Goal: Information Seeking & Learning: Find specific fact

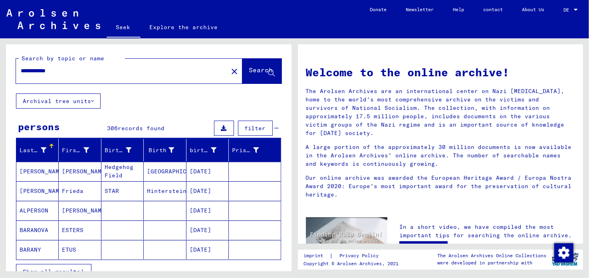
click at [70, 268] on font "Show all results" at bounding box center [51, 271] width 57 height 7
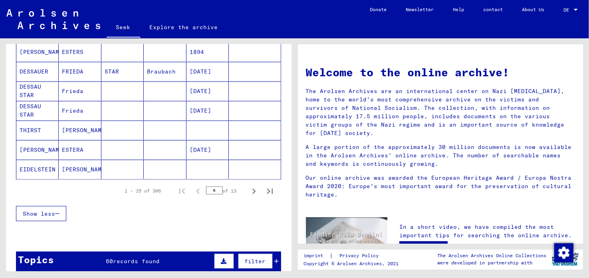
scroll to position [479, 0]
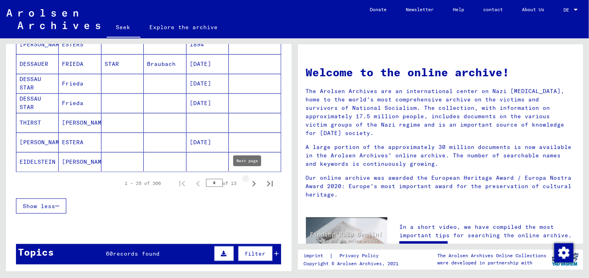
click at [250, 180] on icon "Next page" at bounding box center [253, 183] width 11 height 11
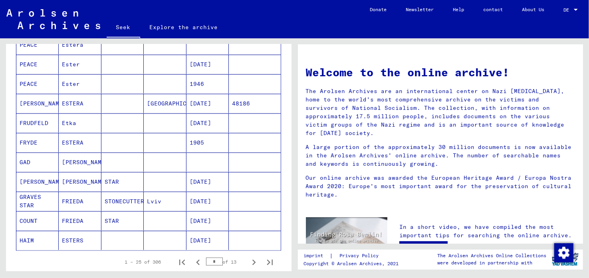
scroll to position [399, 0]
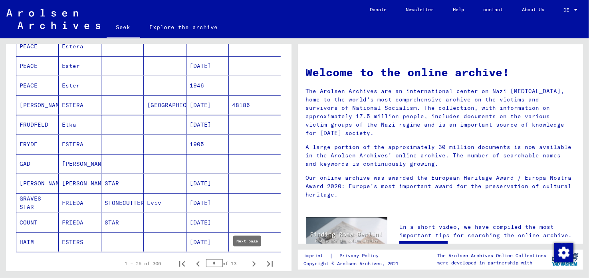
click at [249, 262] on icon "Next page" at bounding box center [253, 263] width 11 height 11
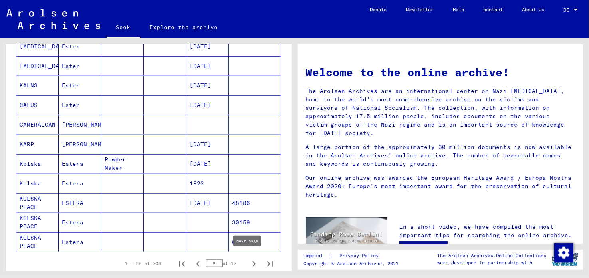
click at [248, 258] on icon "Next page" at bounding box center [253, 263] width 11 height 11
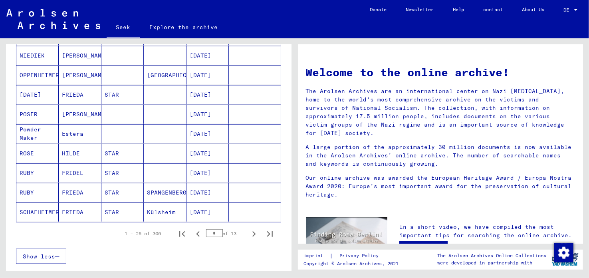
scroll to position [439, 0]
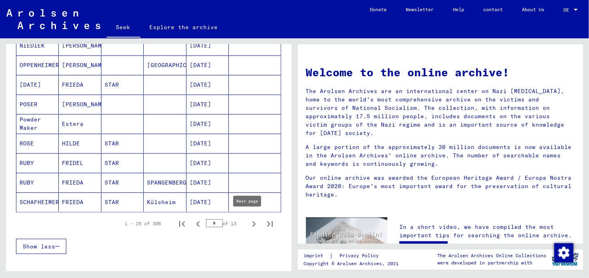
click at [250, 218] on icon "Next page" at bounding box center [253, 223] width 11 height 11
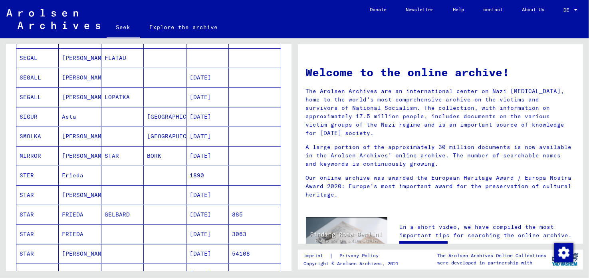
scroll to position [239, 0]
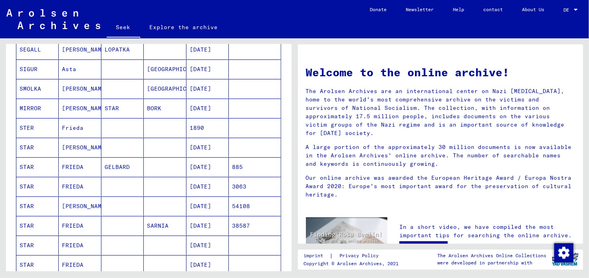
click at [68, 183] on font "FRIEDA" at bounding box center [73, 186] width 22 height 7
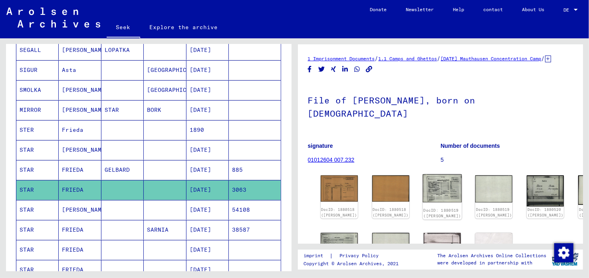
click at [423, 184] on img at bounding box center [442, 188] width 39 height 28
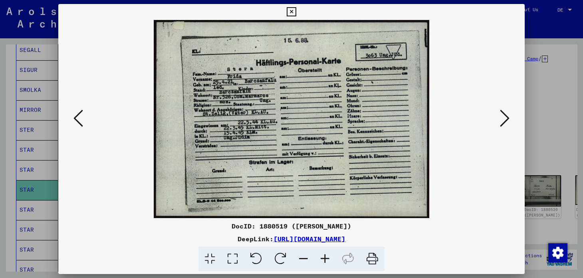
click at [292, 10] on icon at bounding box center [291, 12] width 9 height 10
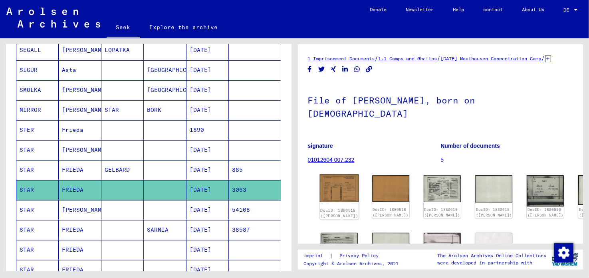
click at [327, 179] on img at bounding box center [338, 188] width 39 height 28
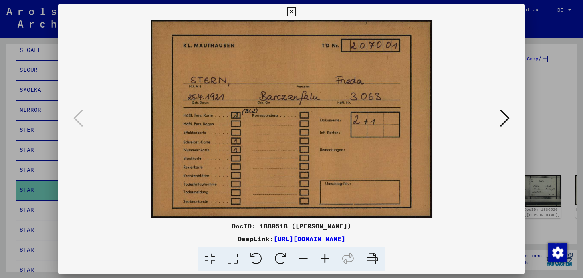
click at [509, 119] on icon at bounding box center [505, 118] width 10 height 19
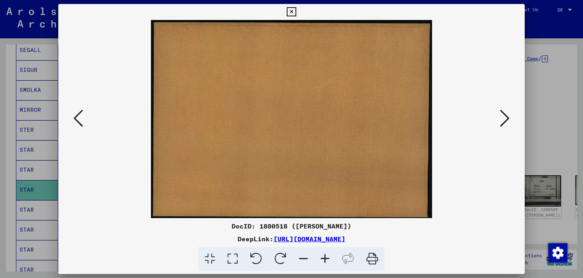
click at [509, 119] on icon at bounding box center [505, 118] width 10 height 19
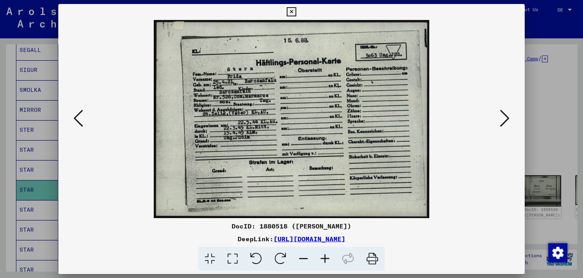
click at [509, 119] on icon at bounding box center [505, 118] width 10 height 19
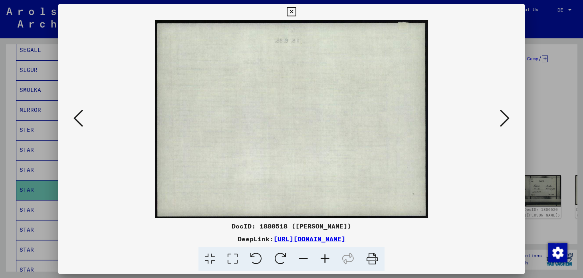
click at [509, 119] on icon at bounding box center [505, 118] width 10 height 19
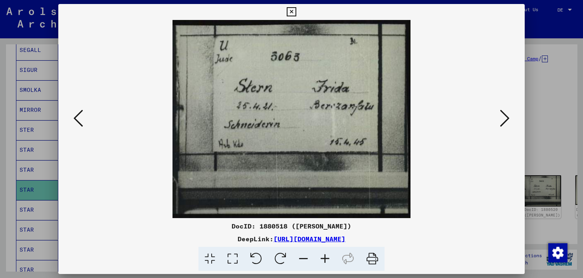
click at [509, 119] on icon at bounding box center [505, 118] width 10 height 19
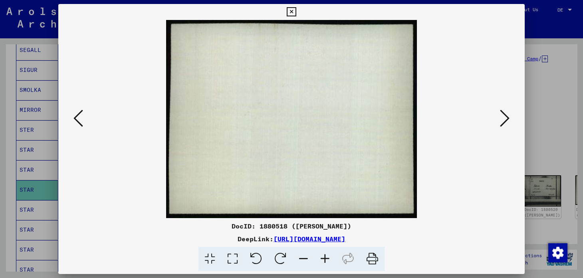
click at [509, 119] on icon at bounding box center [505, 118] width 10 height 19
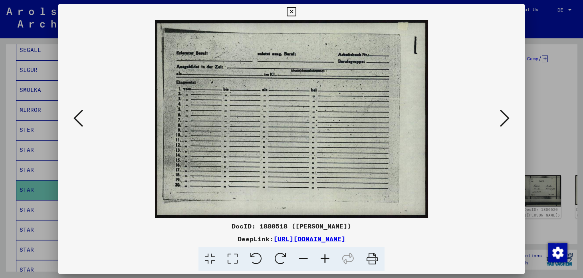
click at [509, 119] on icon at bounding box center [505, 118] width 10 height 19
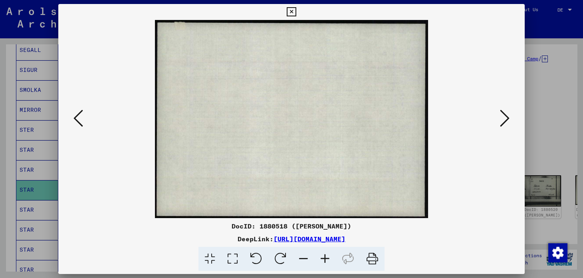
click at [509, 119] on icon at bounding box center [505, 118] width 10 height 19
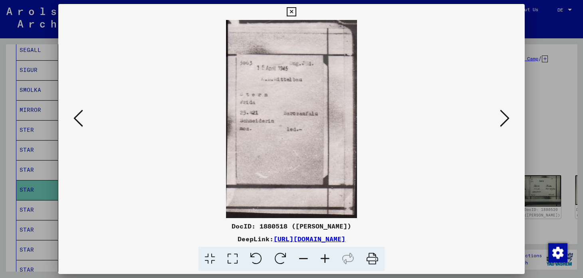
click at [509, 119] on icon at bounding box center [505, 118] width 10 height 19
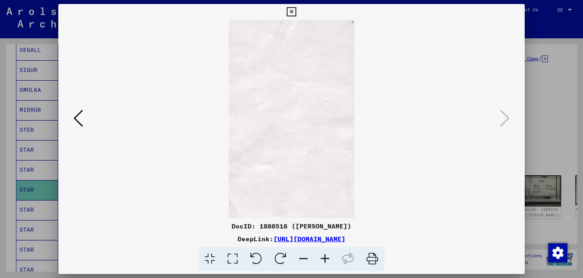
click at [291, 15] on icon at bounding box center [291, 12] width 9 height 10
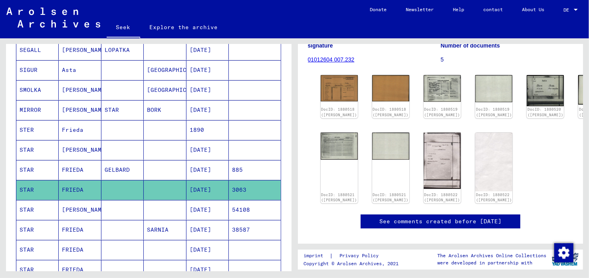
scroll to position [120, 0]
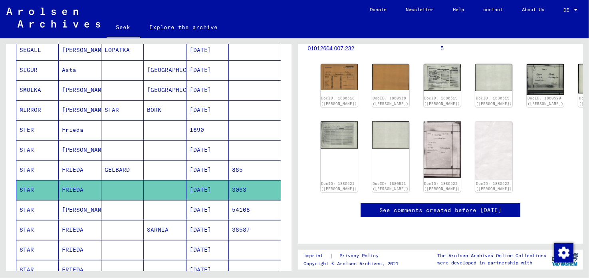
click at [69, 206] on font "[PERSON_NAME]" at bounding box center [85, 209] width 47 height 7
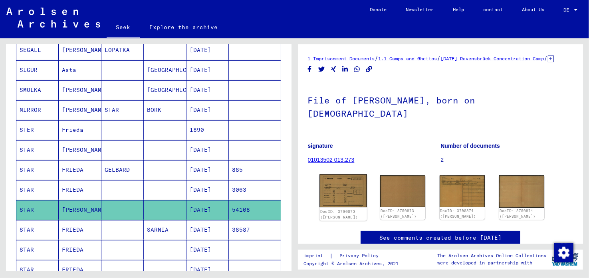
click at [348, 184] on img at bounding box center [342, 190] width 47 height 33
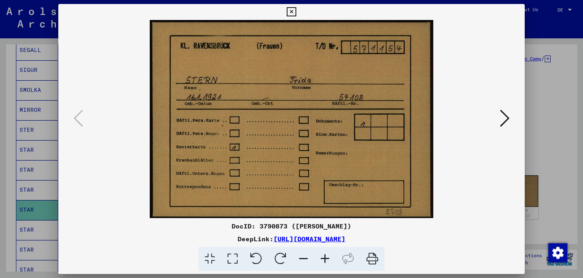
click at [502, 112] on icon at bounding box center [505, 118] width 10 height 19
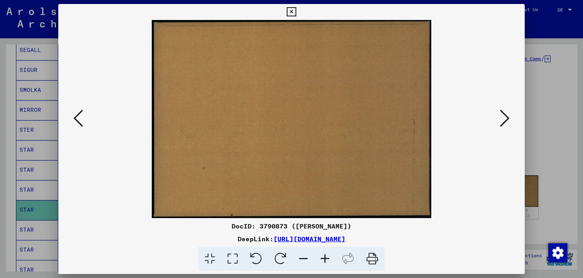
click at [502, 112] on icon at bounding box center [505, 118] width 10 height 19
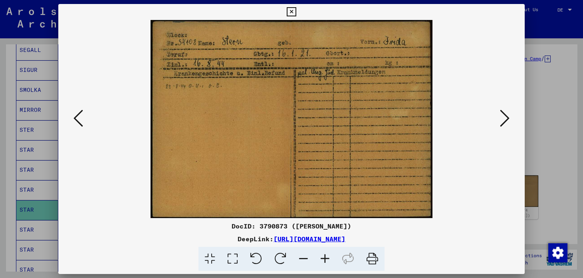
click at [502, 112] on icon at bounding box center [505, 118] width 10 height 19
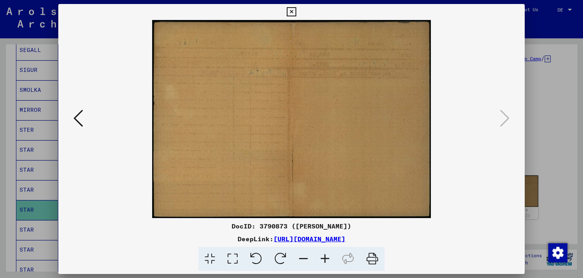
click at [292, 11] on icon at bounding box center [291, 12] width 9 height 10
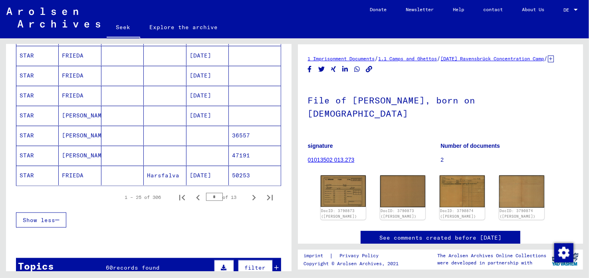
scroll to position [481, 0]
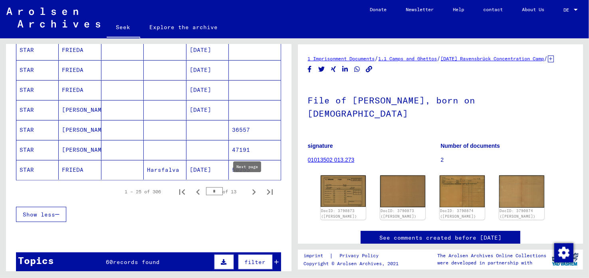
click at [248, 186] on icon "Next page" at bounding box center [253, 191] width 11 height 11
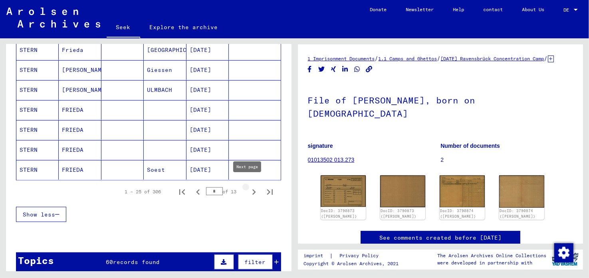
type input "*"
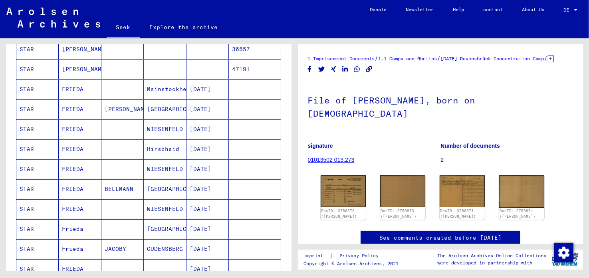
scroll to position [241, 0]
click at [71, 206] on font "FRIEDA" at bounding box center [73, 209] width 22 height 7
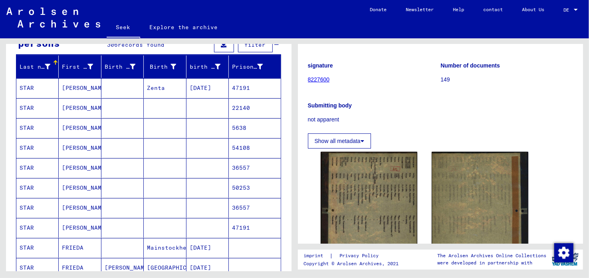
scroll to position [81, 0]
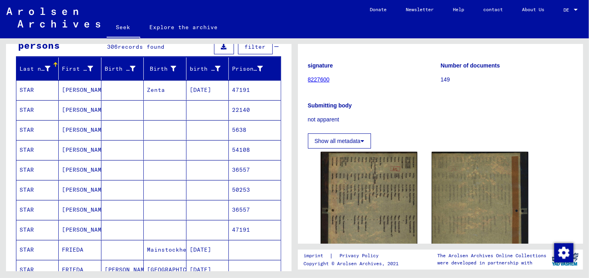
click at [68, 89] on font "[PERSON_NAME]" at bounding box center [85, 89] width 47 height 7
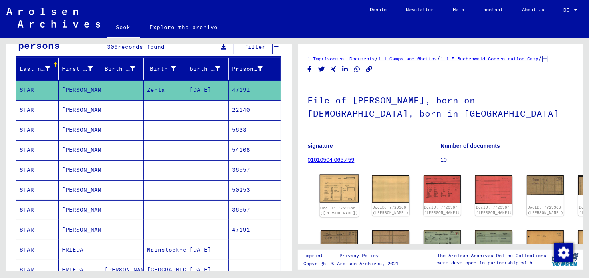
click at [336, 195] on img at bounding box center [338, 188] width 39 height 28
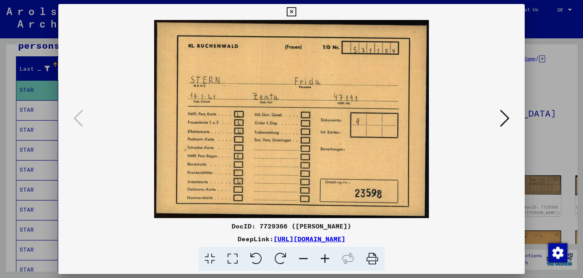
click at [509, 120] on icon at bounding box center [505, 118] width 10 height 19
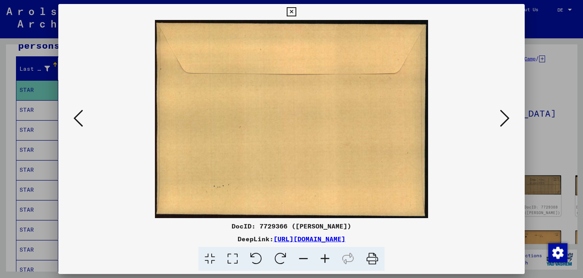
click at [509, 120] on icon at bounding box center [505, 118] width 10 height 19
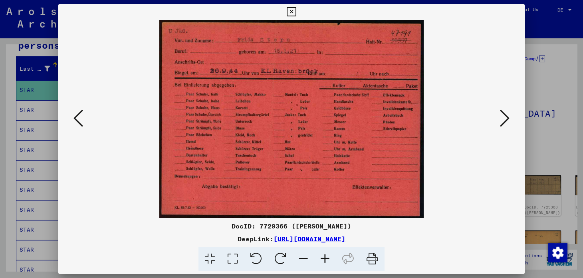
click at [509, 120] on icon at bounding box center [505, 118] width 10 height 19
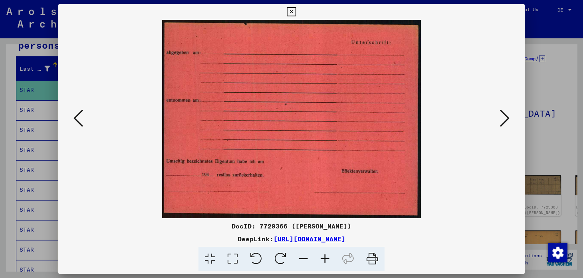
click at [509, 120] on icon at bounding box center [505, 118] width 10 height 19
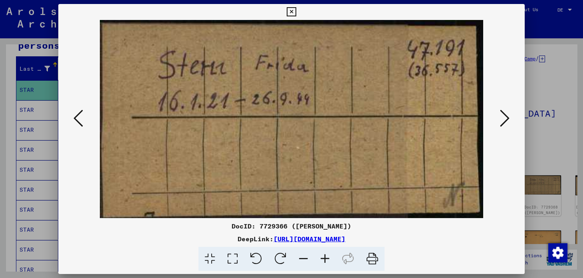
click at [509, 120] on icon at bounding box center [505, 118] width 10 height 19
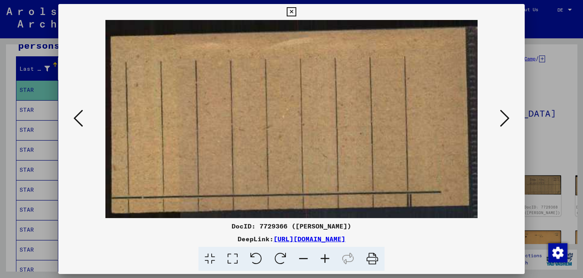
click at [509, 120] on icon at bounding box center [505, 118] width 10 height 19
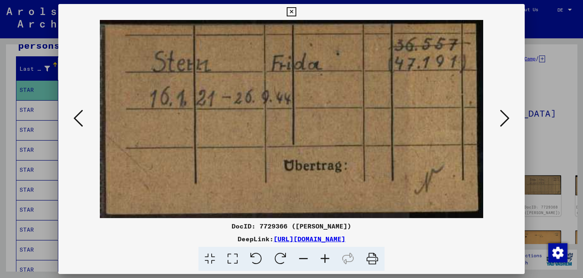
click at [509, 120] on icon at bounding box center [505, 118] width 10 height 19
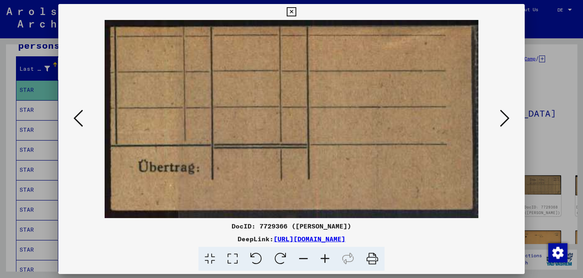
click at [509, 120] on icon at bounding box center [505, 118] width 10 height 19
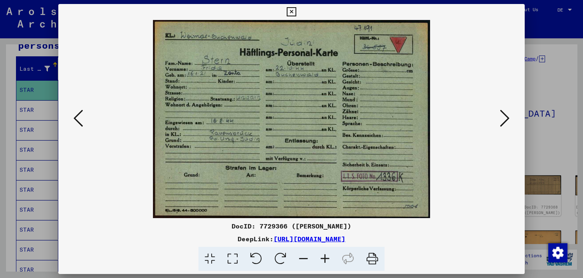
click at [509, 120] on icon at bounding box center [505, 118] width 10 height 19
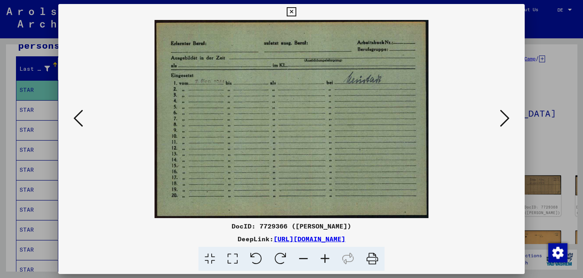
click at [509, 120] on icon at bounding box center [505, 118] width 10 height 19
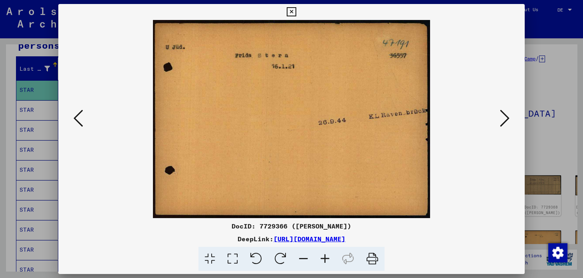
click at [509, 120] on icon at bounding box center [505, 118] width 10 height 19
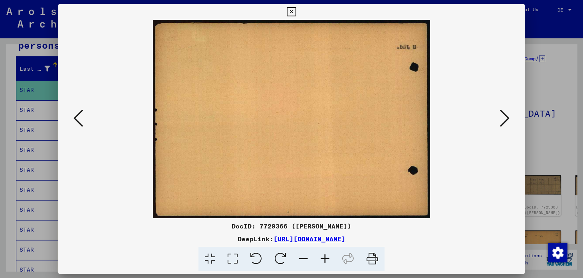
click at [509, 120] on icon at bounding box center [505, 118] width 10 height 19
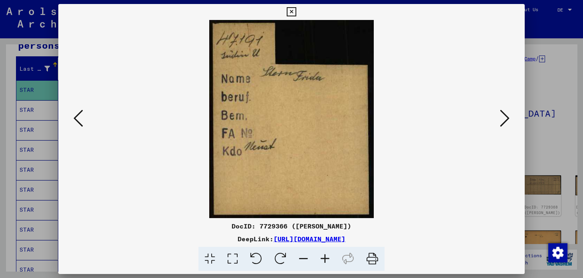
click at [509, 120] on icon at bounding box center [505, 118] width 10 height 19
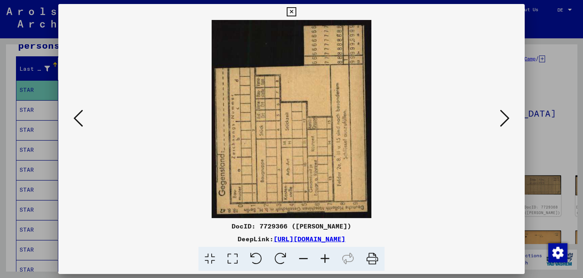
click at [509, 120] on icon at bounding box center [505, 118] width 10 height 19
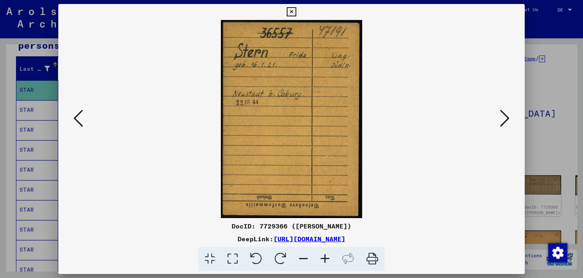
click at [509, 120] on icon at bounding box center [505, 118] width 10 height 19
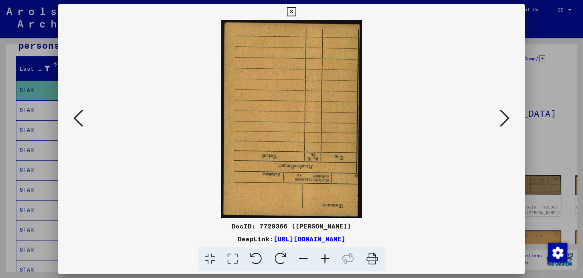
click at [509, 120] on icon at bounding box center [505, 118] width 10 height 19
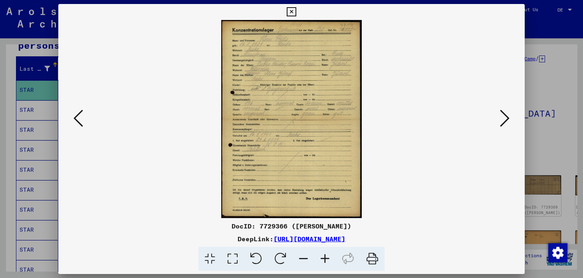
click at [509, 120] on icon at bounding box center [505, 118] width 10 height 19
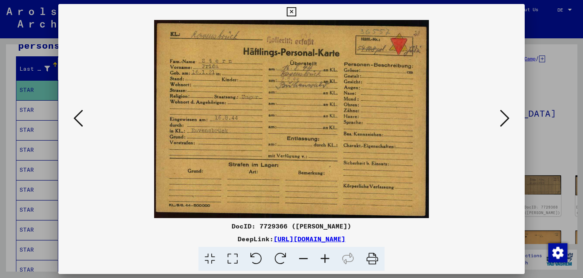
click at [509, 120] on icon at bounding box center [505, 118] width 10 height 19
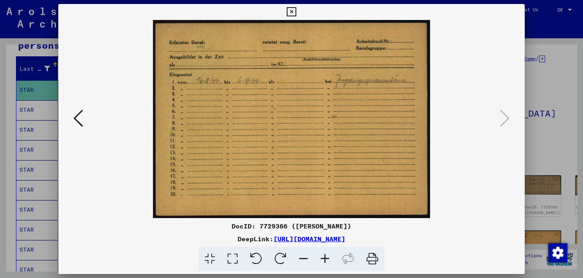
click at [291, 12] on icon at bounding box center [291, 12] width 9 height 10
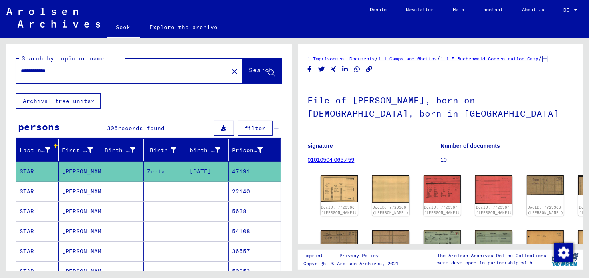
drag, startPoint x: 41, startPoint y: 70, endPoint x: 9, endPoint y: 69, distance: 31.9
click at [9, 69] on div "**********" at bounding box center [148, 68] width 285 height 49
type input "**********"
click at [249, 71] on font "Search" at bounding box center [261, 70] width 24 height 8
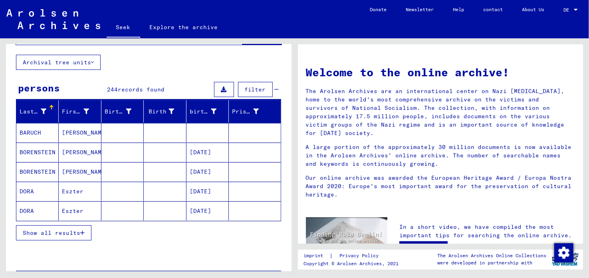
scroll to position [40, 0]
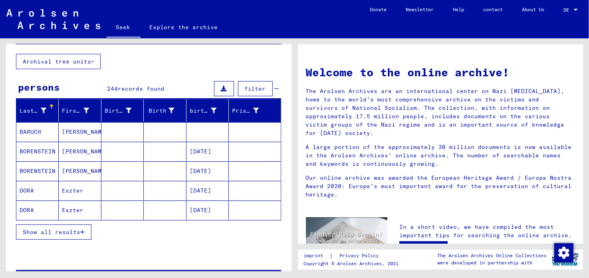
click at [71, 229] on font "Show all results" at bounding box center [51, 231] width 57 height 7
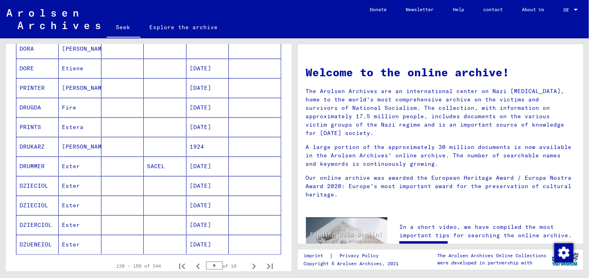
scroll to position [439, 0]
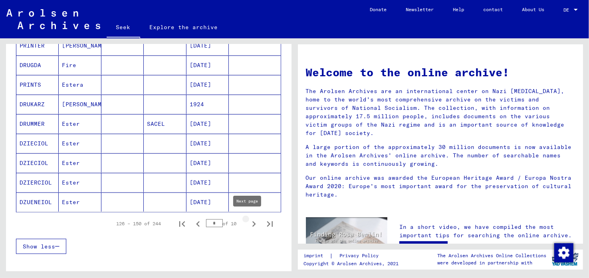
click at [248, 218] on icon "Next page" at bounding box center [253, 223] width 11 height 11
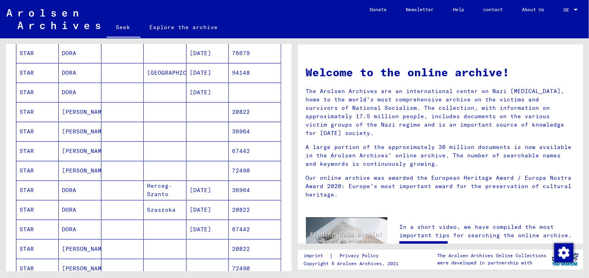
scroll to position [319, 0]
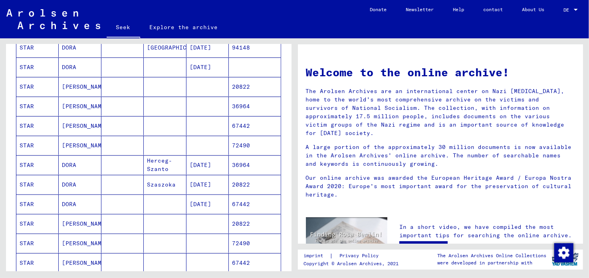
click at [71, 181] on font "DORA" at bounding box center [69, 184] width 14 height 7
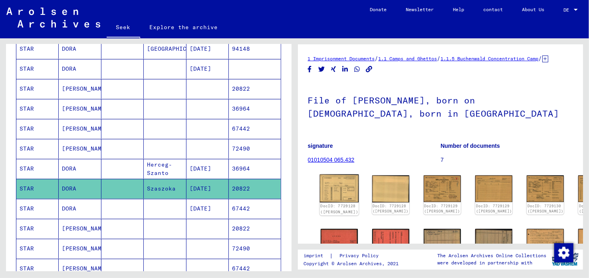
click at [341, 196] on img at bounding box center [338, 188] width 39 height 28
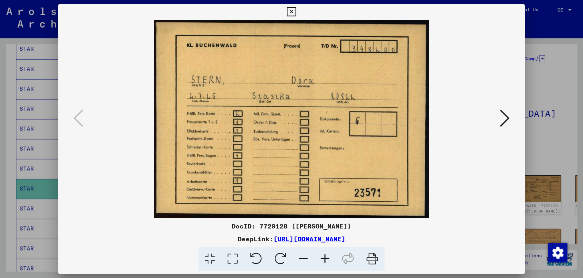
click at [508, 118] on icon at bounding box center [505, 118] width 10 height 19
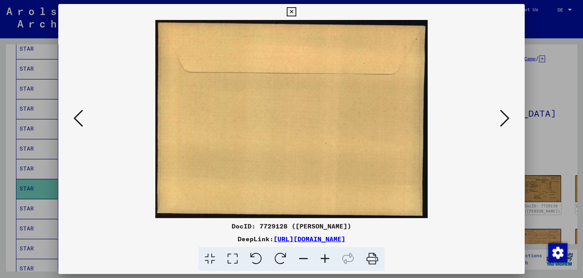
click at [508, 118] on icon at bounding box center [505, 118] width 10 height 19
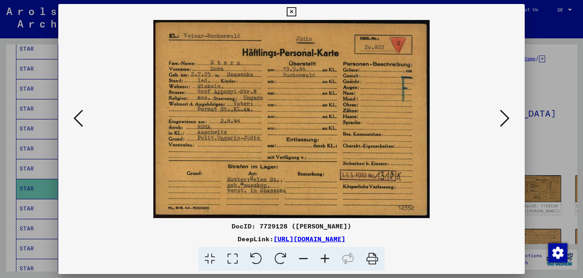
click at [508, 118] on icon at bounding box center [505, 118] width 10 height 19
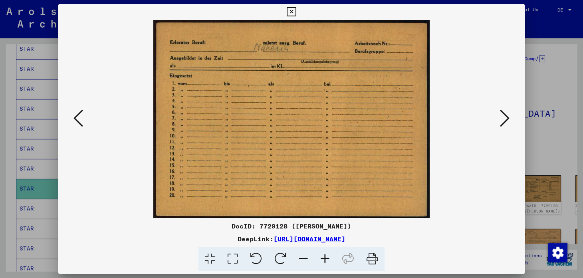
click at [508, 118] on icon at bounding box center [505, 118] width 10 height 19
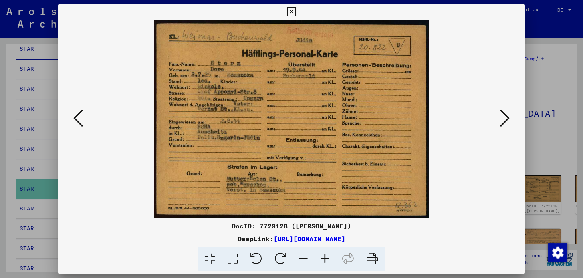
click at [508, 118] on icon at bounding box center [505, 118] width 10 height 19
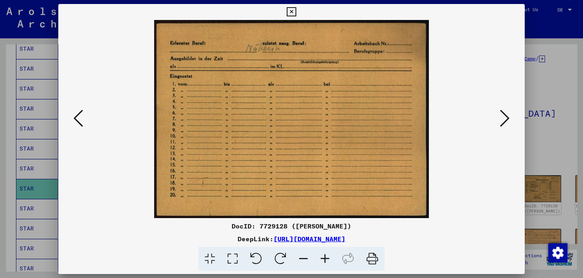
click at [508, 118] on icon at bounding box center [505, 118] width 10 height 19
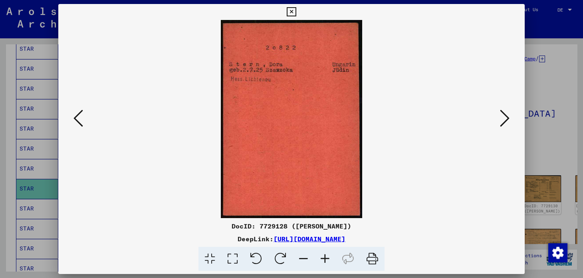
click at [508, 118] on icon at bounding box center [505, 118] width 10 height 19
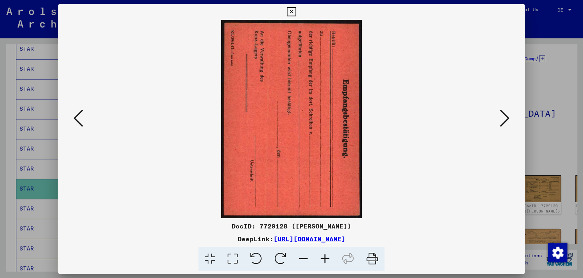
click at [508, 118] on icon at bounding box center [505, 118] width 10 height 19
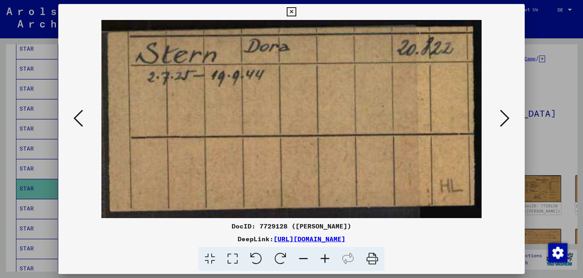
click at [288, 13] on icon at bounding box center [291, 12] width 9 height 10
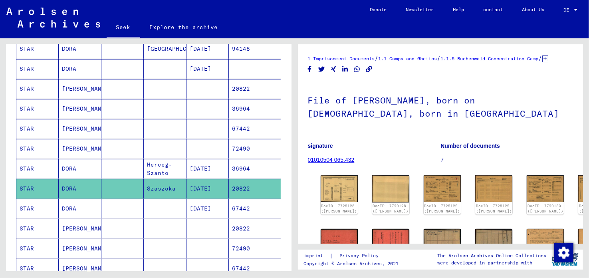
click at [73, 205] on font "DORA" at bounding box center [69, 208] width 14 height 7
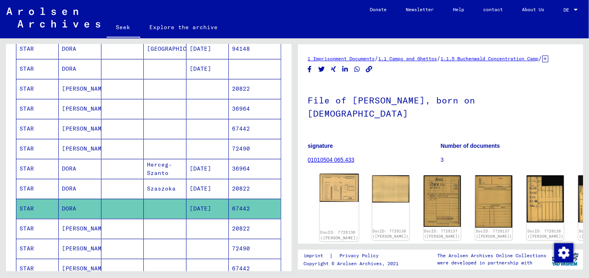
click at [332, 229] on div "DocID: 7729136 ([PERSON_NAME])" at bounding box center [339, 234] width 38 height 11
click at [340, 181] on img at bounding box center [338, 188] width 39 height 28
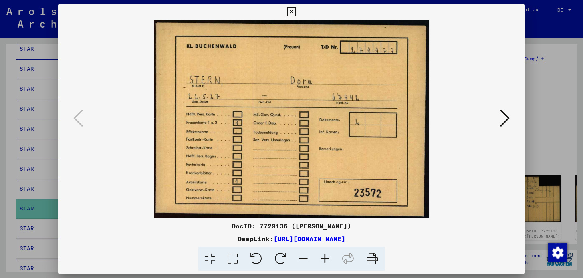
click at [506, 119] on icon at bounding box center [505, 118] width 10 height 19
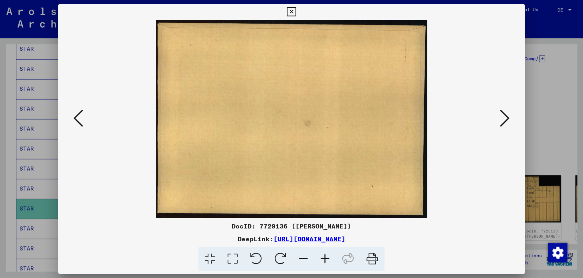
click at [506, 119] on icon at bounding box center [505, 118] width 10 height 19
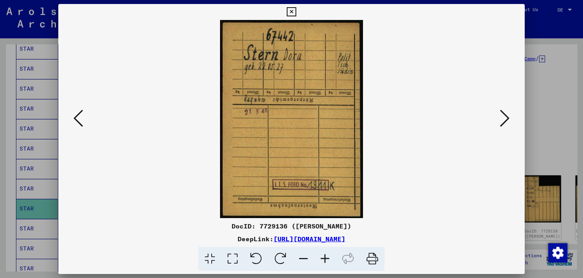
click at [506, 119] on icon at bounding box center [505, 118] width 10 height 19
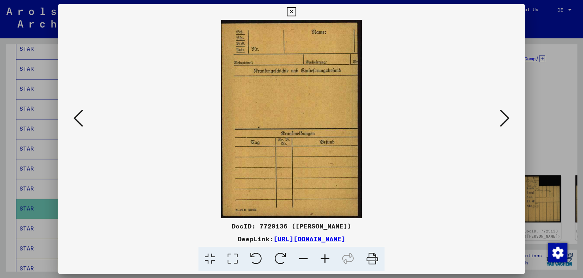
click at [506, 119] on icon at bounding box center [505, 118] width 10 height 19
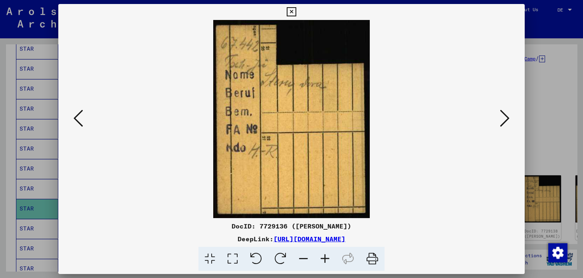
click at [506, 119] on icon at bounding box center [505, 118] width 10 height 19
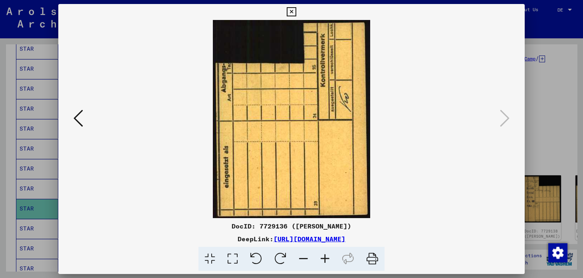
click at [292, 10] on icon at bounding box center [291, 12] width 9 height 10
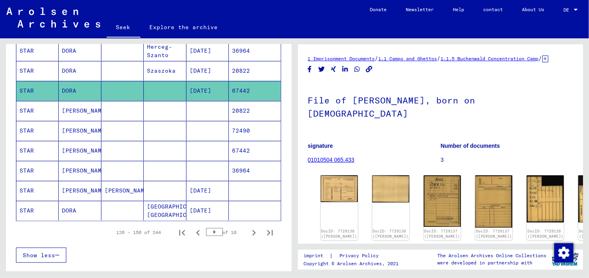
scroll to position [442, 0]
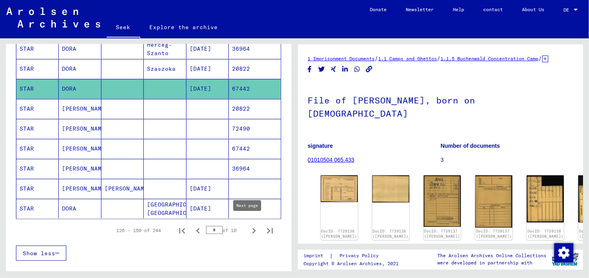
click at [248, 225] on icon "Next page" at bounding box center [253, 230] width 11 height 11
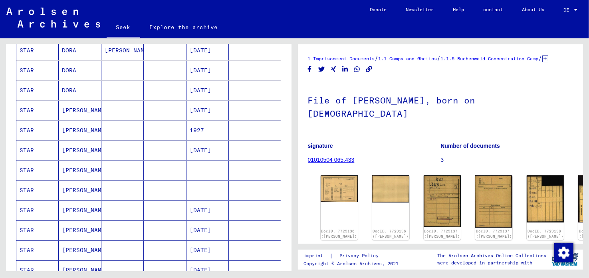
scroll to position [123, 0]
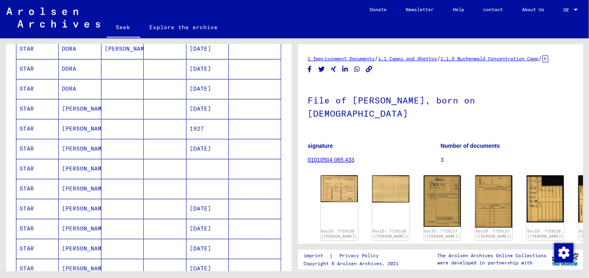
click at [43, 146] on mat-cell "STAR" at bounding box center [37, 149] width 42 height 20
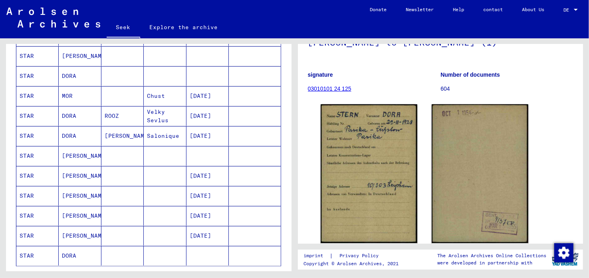
scroll to position [402, 0]
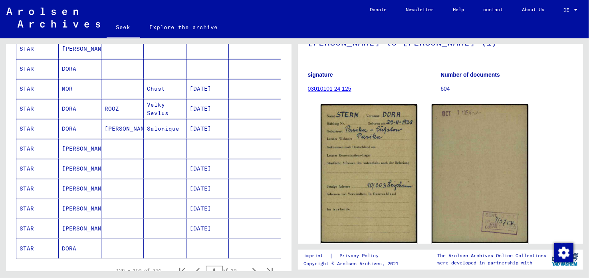
click at [97, 164] on font "[PERSON_NAME]" at bounding box center [85, 168] width 47 height 8
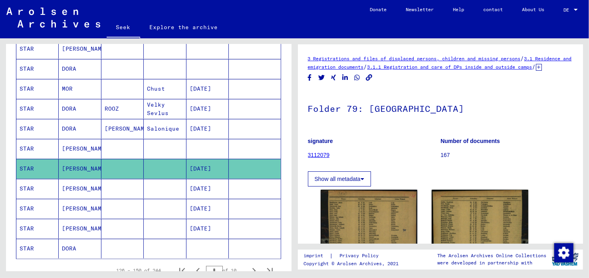
click at [91, 184] on mat-cell "[PERSON_NAME]" at bounding box center [80, 189] width 42 height 20
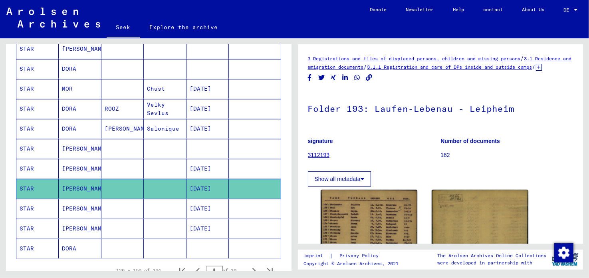
click at [97, 199] on mat-cell "[PERSON_NAME]" at bounding box center [80, 209] width 42 height 20
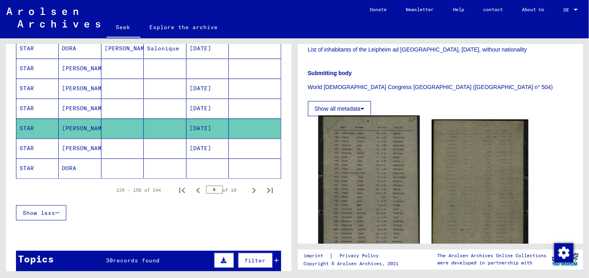
scroll to position [160, 0]
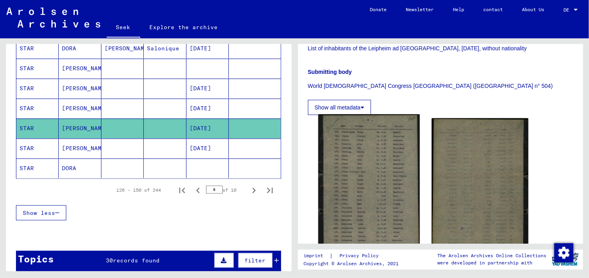
click at [358, 164] on img at bounding box center [368, 192] width 101 height 157
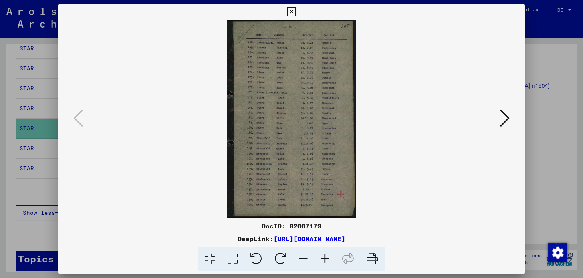
click at [322, 258] on icon at bounding box center [325, 259] width 22 height 24
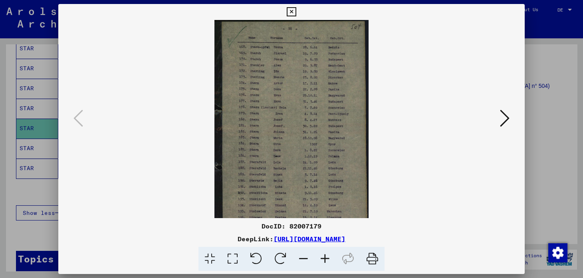
click at [322, 258] on icon at bounding box center [325, 259] width 22 height 24
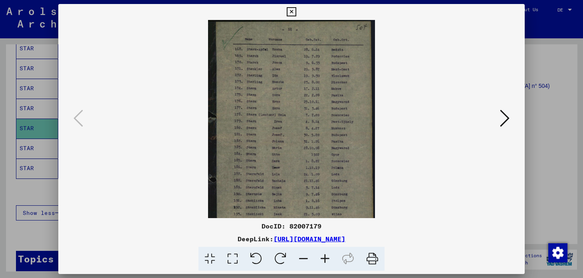
click at [322, 258] on icon at bounding box center [325, 259] width 22 height 24
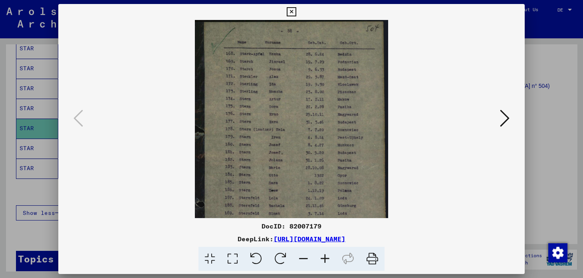
click at [322, 258] on icon at bounding box center [325, 259] width 22 height 24
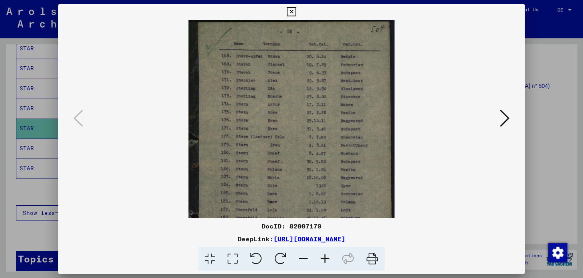
click at [322, 258] on icon at bounding box center [325, 259] width 22 height 24
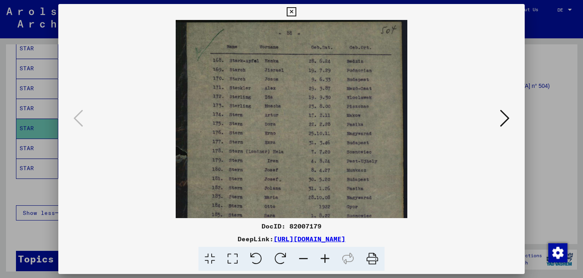
click at [290, 11] on icon at bounding box center [291, 12] width 9 height 10
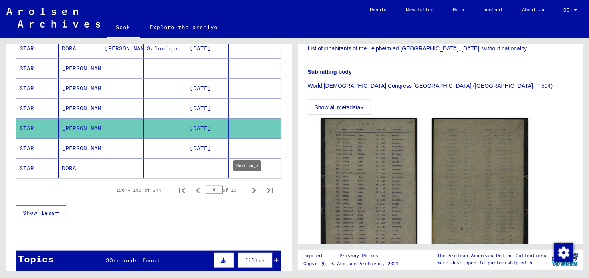
click at [248, 185] on icon "Next page" at bounding box center [253, 190] width 11 height 11
type input "*"
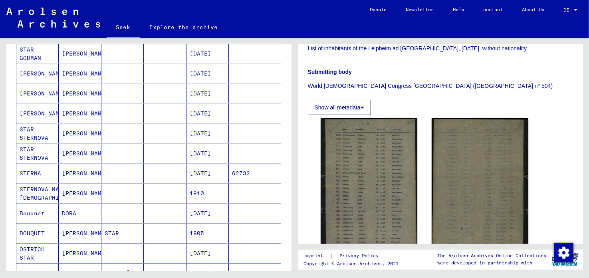
scroll to position [322, 0]
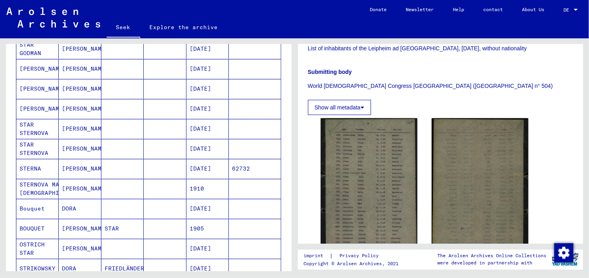
click at [74, 145] on font "[PERSON_NAME]" at bounding box center [85, 148] width 47 height 7
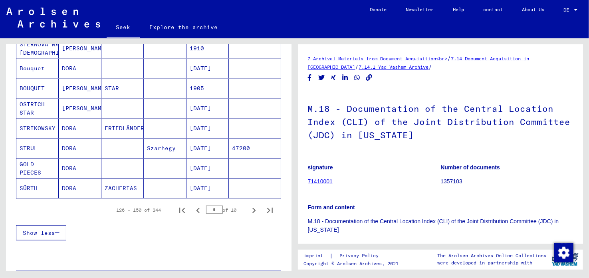
scroll to position [322, 0]
